Goal: Task Accomplishment & Management: Manage account settings

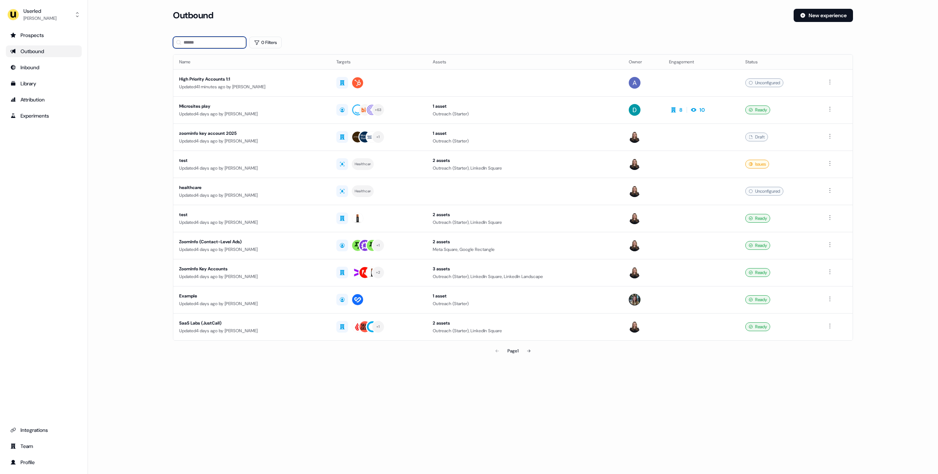
click at [208, 41] on input at bounding box center [209, 43] width 73 height 12
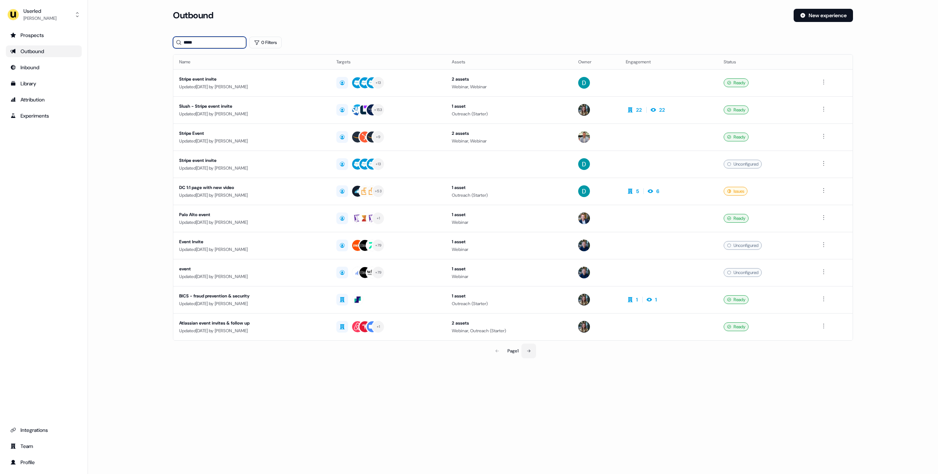
type input "*****"
click at [531, 352] on icon at bounding box center [528, 351] width 4 height 4
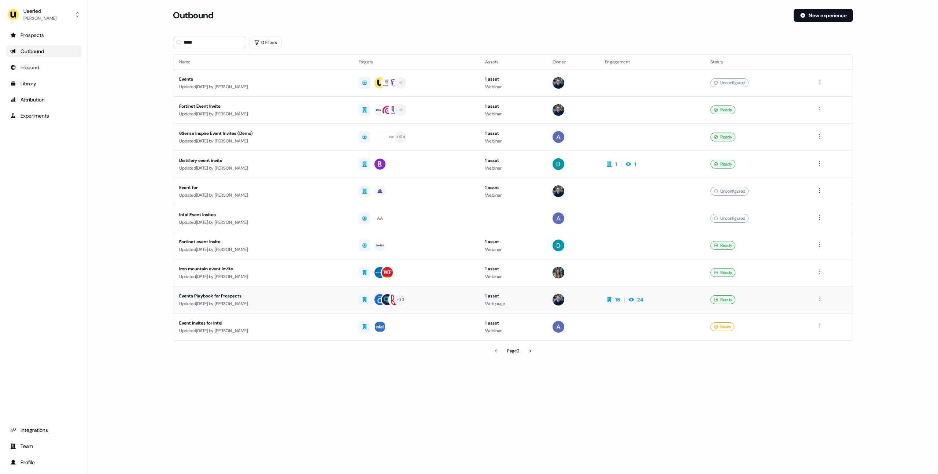
click at [282, 299] on div "Events Playbook for Prospects" at bounding box center [263, 295] width 168 height 7
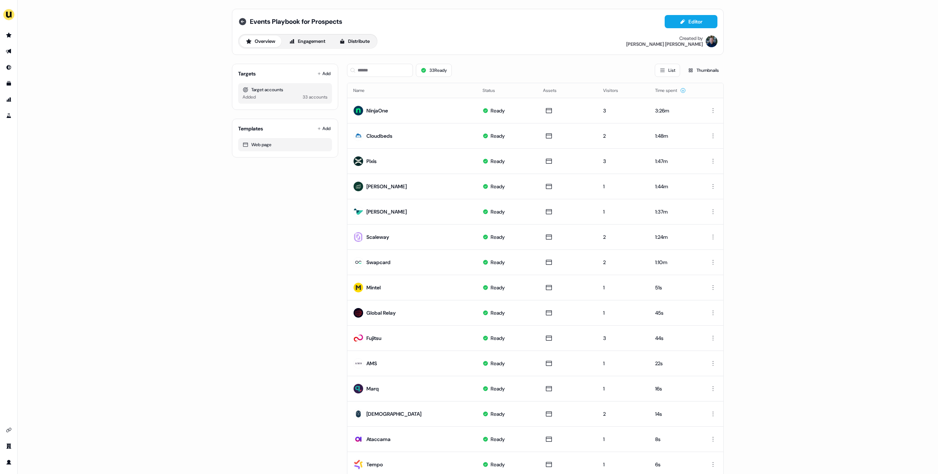
click at [243, 20] on icon at bounding box center [242, 21] width 7 height 7
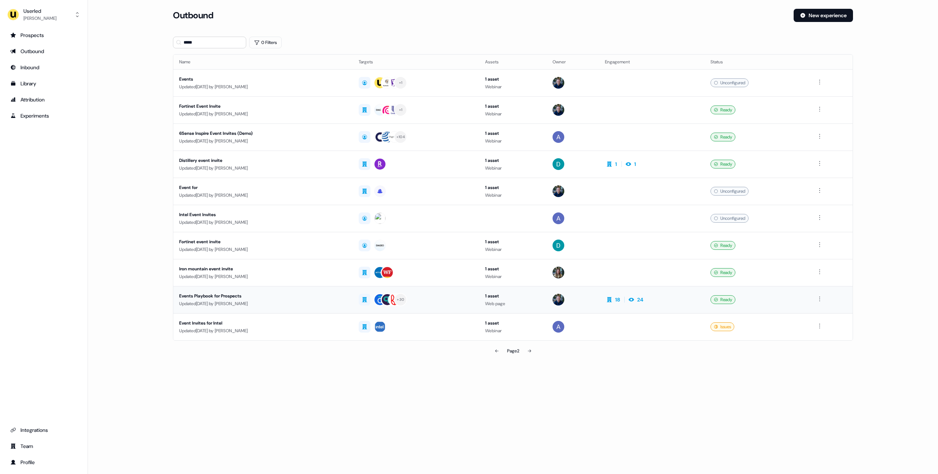
click at [336, 305] on div "Updated [DATE] by [PERSON_NAME]" at bounding box center [263, 303] width 168 height 7
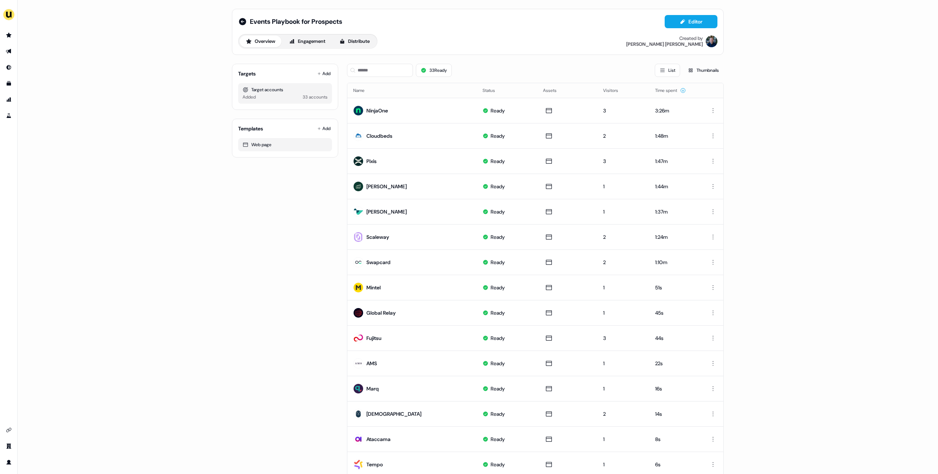
click at [302, 307] on div "Targets Add Target accounts Added 33 accounts Templates Add Web page" at bounding box center [285, 338] width 106 height 560
drag, startPoint x: 190, startPoint y: 271, endPoint x: 157, endPoint y: 42, distance: 230.6
click at [191, 271] on div "Events Playbook for Prospects Editor Overview Engagement Distribute Created by …" at bounding box center [478, 237] width 920 height 474
click at [185, 225] on div "Events Playbook for Prospects Editor Overview Engagement Distribute Created by …" at bounding box center [478, 237] width 920 height 474
drag, startPoint x: 100, startPoint y: 131, endPoint x: 106, endPoint y: 128, distance: 6.2
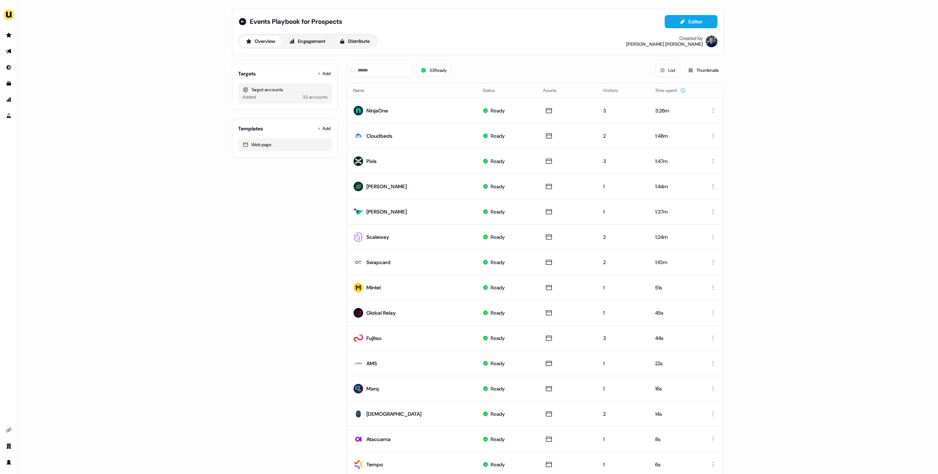
click at [103, 130] on div "Events Playbook for Prospects Editor Overview Engagement Distribute Created by …" at bounding box center [478, 237] width 920 height 474
click at [130, 103] on div "Events Playbook for Prospects Editor Overview Engagement Distribute Created by …" at bounding box center [478, 237] width 920 height 474
click at [129, 88] on div "Events Playbook for Prospects Editor Overview Engagement Distribute Created by …" at bounding box center [478, 237] width 920 height 474
click at [294, 210] on div "Targets Add Target accounts Added 33 accounts Templates Add Web page" at bounding box center [285, 338] width 106 height 560
click at [291, 207] on div "Targets Add Target accounts Added 33 accounts Templates Add Web page" at bounding box center [285, 338] width 106 height 560
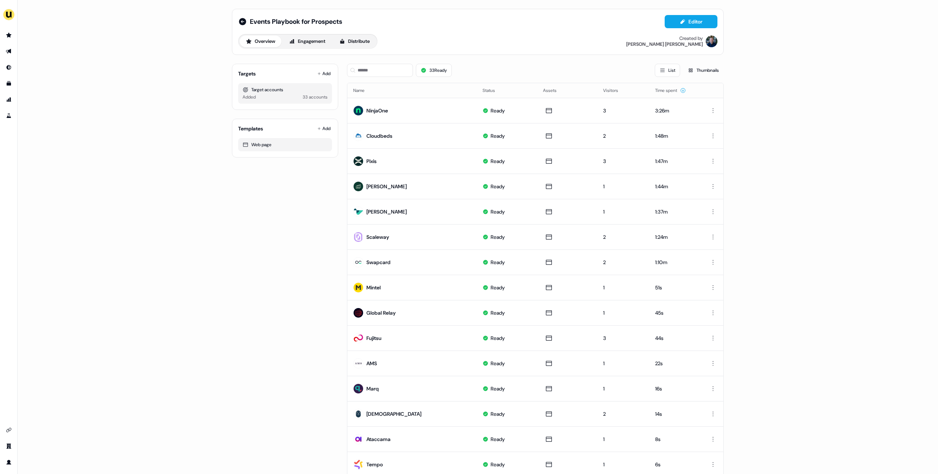
click at [293, 207] on div "Targets Add Target accounts Added 33 accounts Templates Add Web page" at bounding box center [285, 338] width 106 height 560
click at [9, 10] on img "side nav menu" at bounding box center [9, 15] width 12 height 12
click at [46, 75] on div "Logout" at bounding box center [38, 73] width 70 height 13
click at [146, 73] on div "Events Playbook for Prospects Editor Overview Engagement Distribute Created by …" at bounding box center [478, 237] width 920 height 474
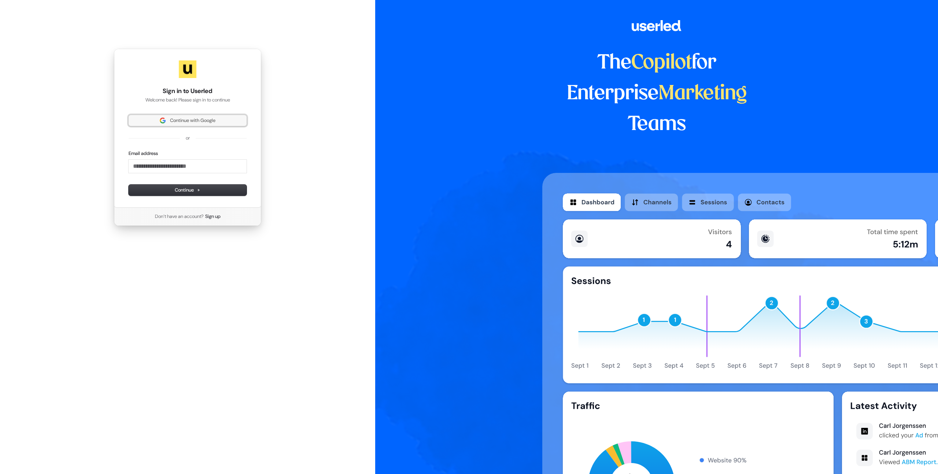
click at [192, 119] on span "Continue with Google" at bounding box center [192, 120] width 45 height 7
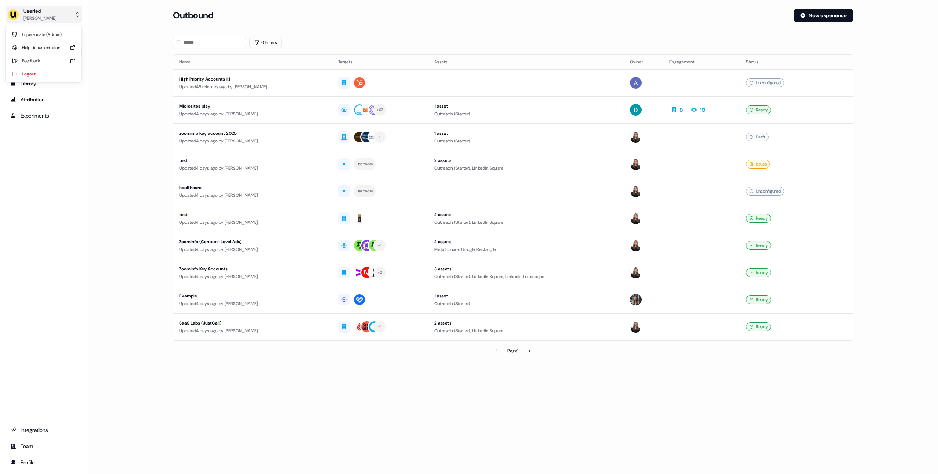
click at [57, 11] on button "Userled Oliver Grogan" at bounding box center [44, 15] width 76 height 18
click at [502, 9] on div "Userled Oliver Grogan Impersonate (Admin) Help documentation Feedback Logout Pr…" at bounding box center [469, 237] width 938 height 474
